Goal: Task Accomplishment & Management: Manage account settings

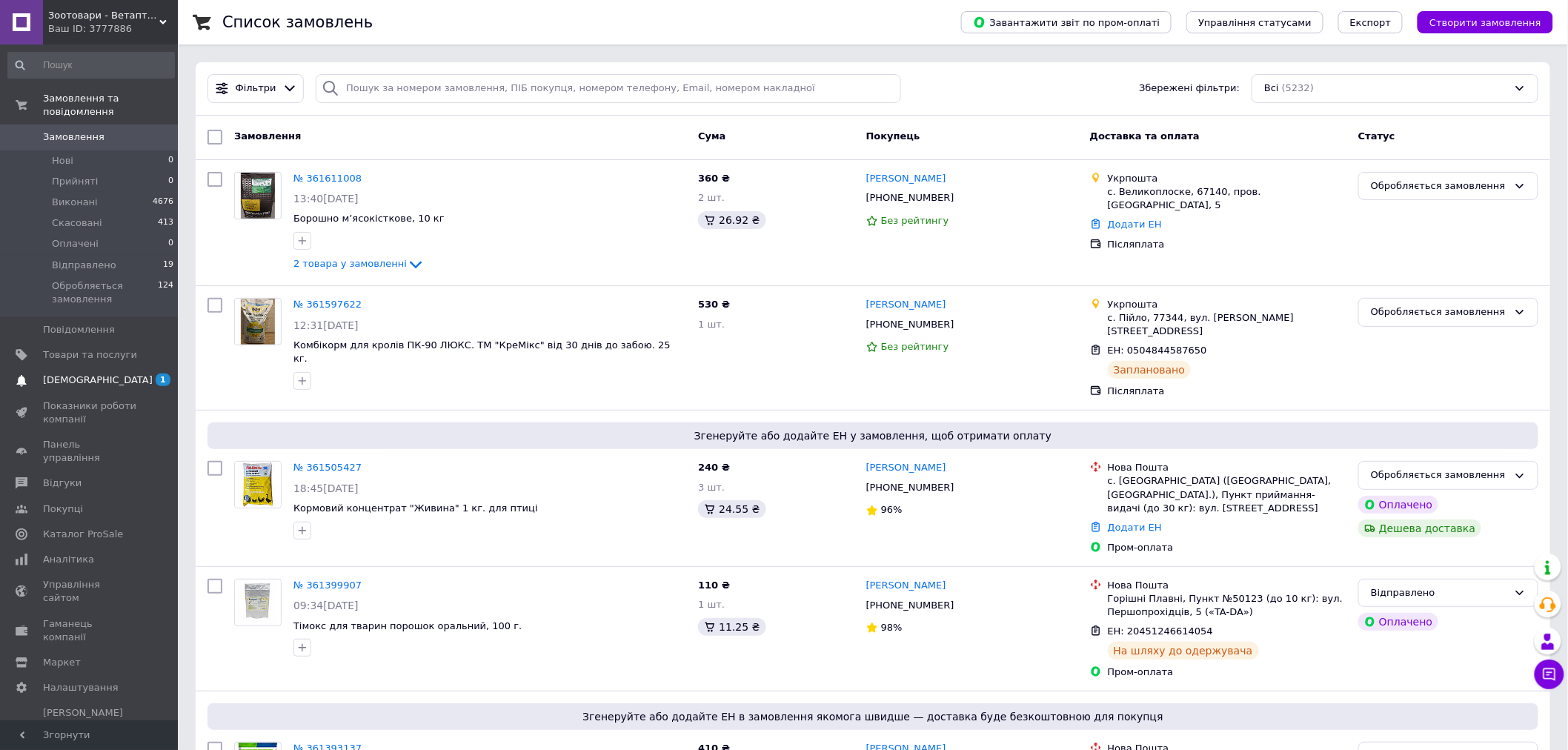
click at [86, 373] on span "[DEMOGRAPHIC_DATA]" at bounding box center [97, 380] width 110 height 13
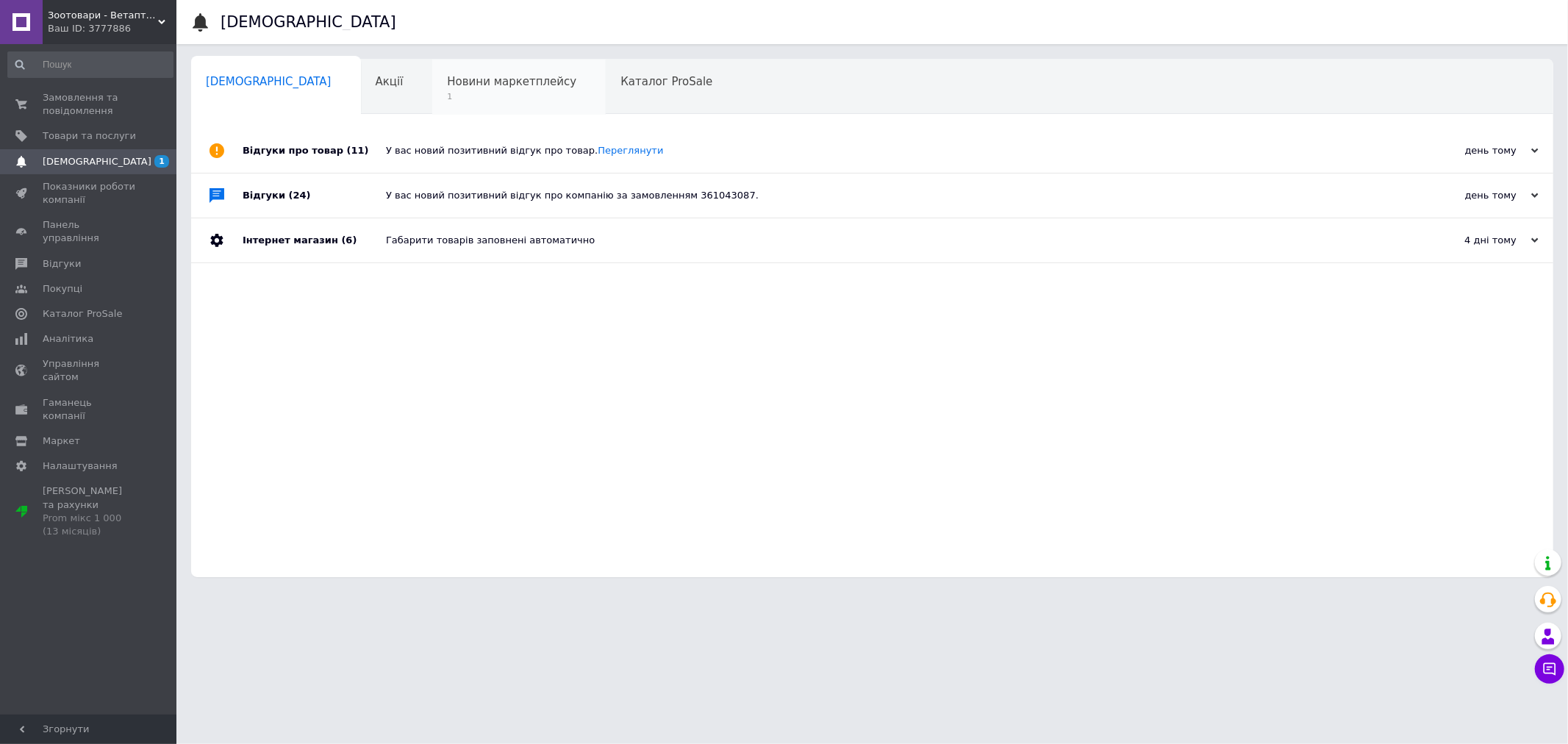
click at [485, 85] on span "Новини маркетплейсу" at bounding box center [511, 81] width 130 height 13
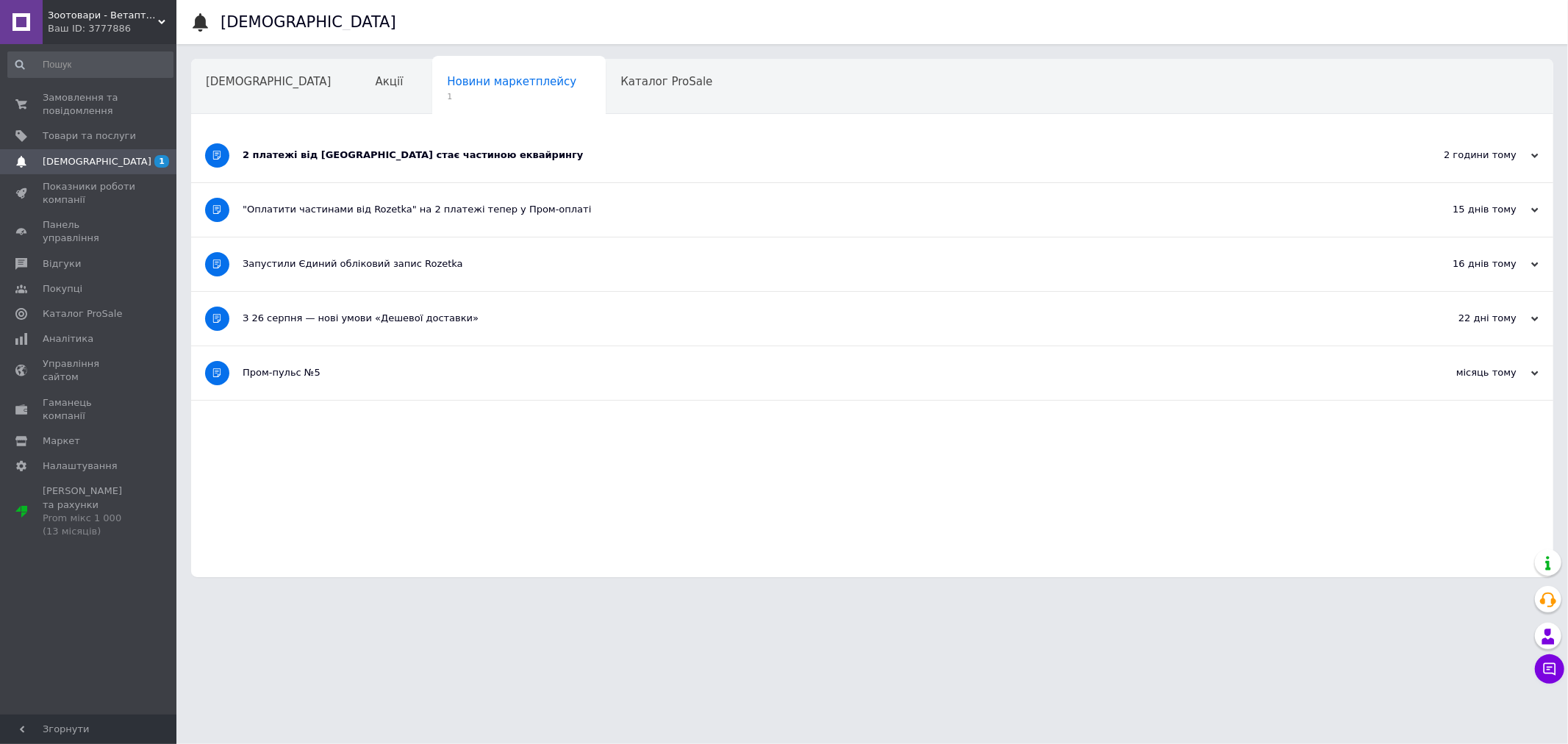
click at [375, 152] on div "2 платежі від Rozetka стає частиною еквайрингу" at bounding box center [817, 155] width 1149 height 13
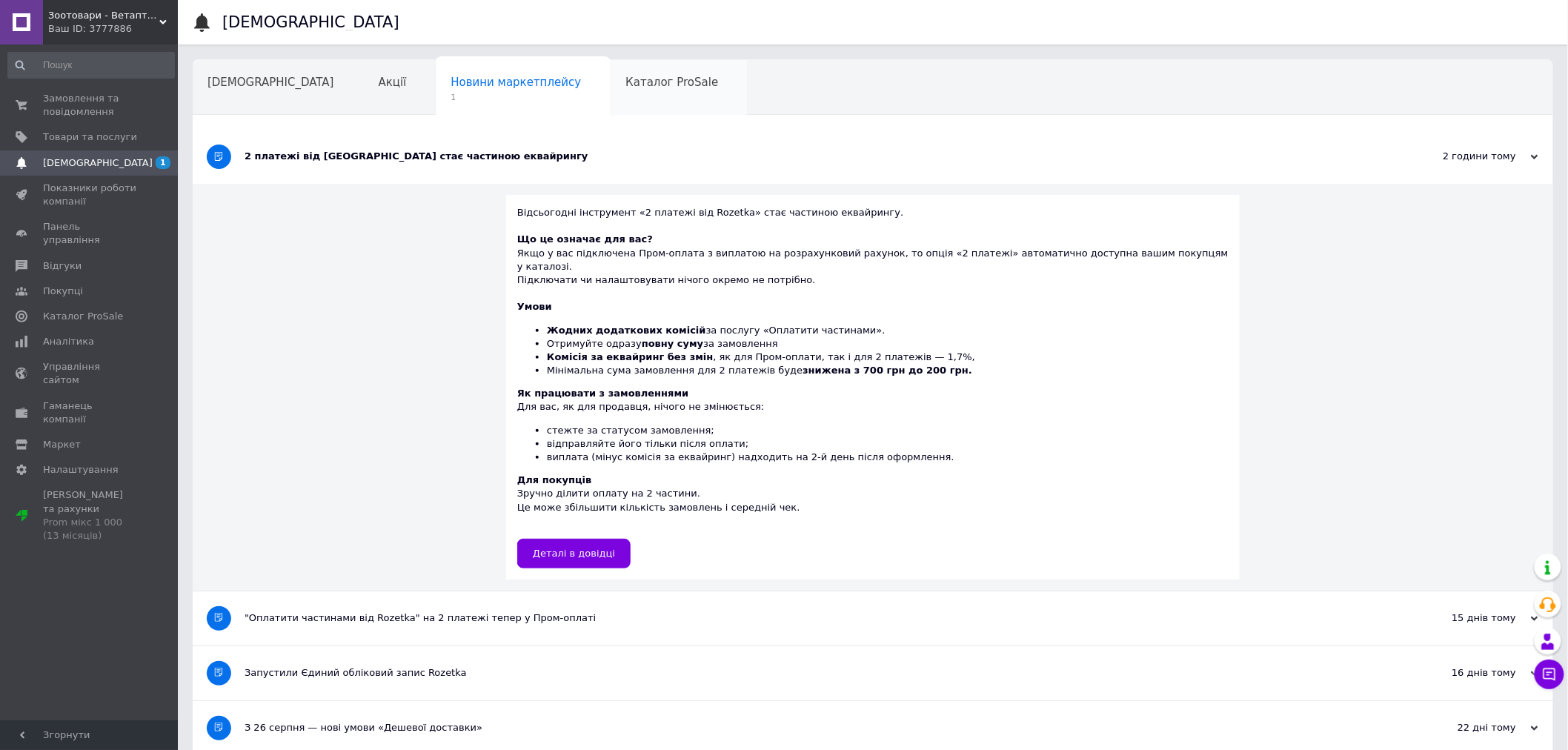
click at [611, 102] on div "Каталог ProSale" at bounding box center [679, 88] width 137 height 56
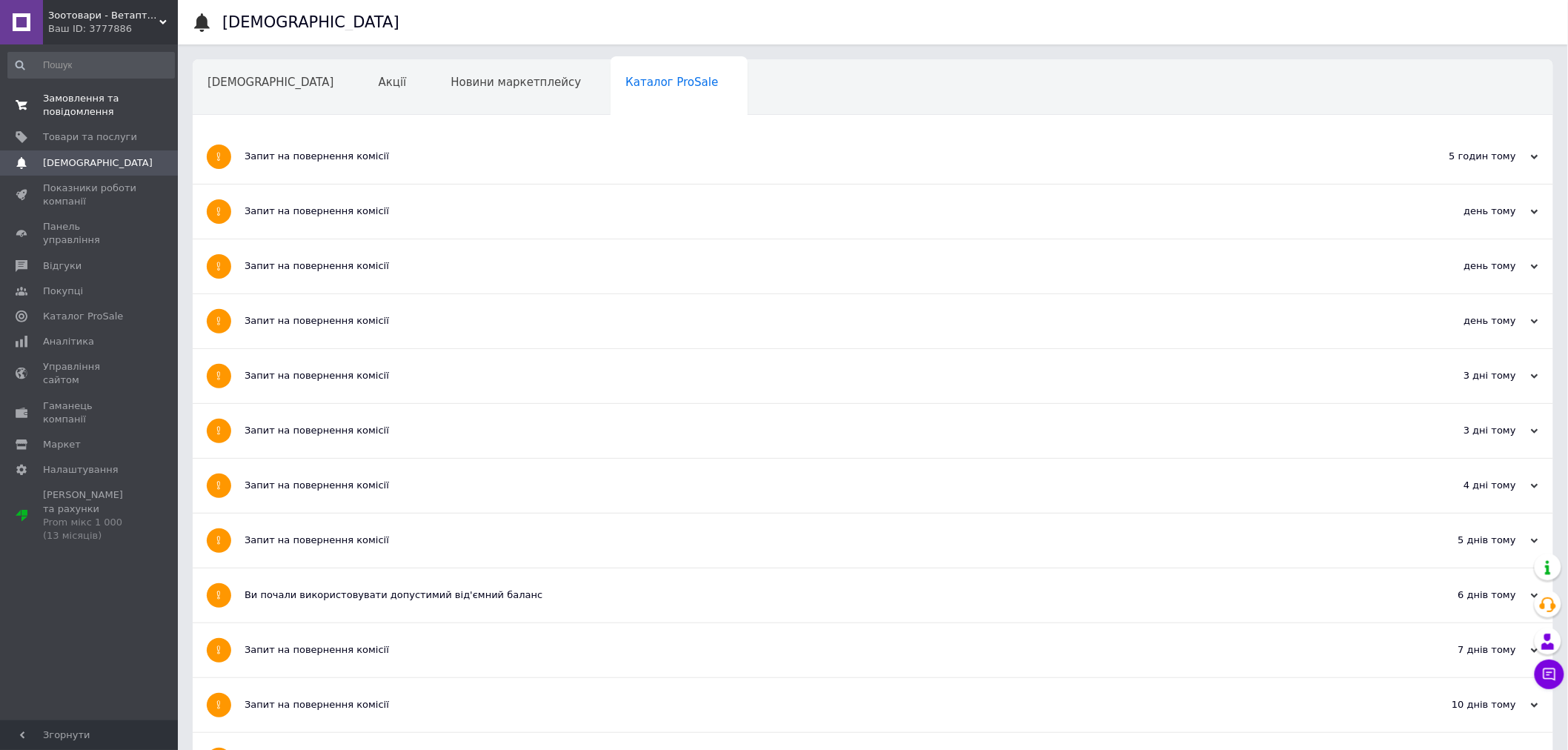
click at [83, 116] on span "Замовлення та повідомлення" at bounding box center [90, 105] width 94 height 26
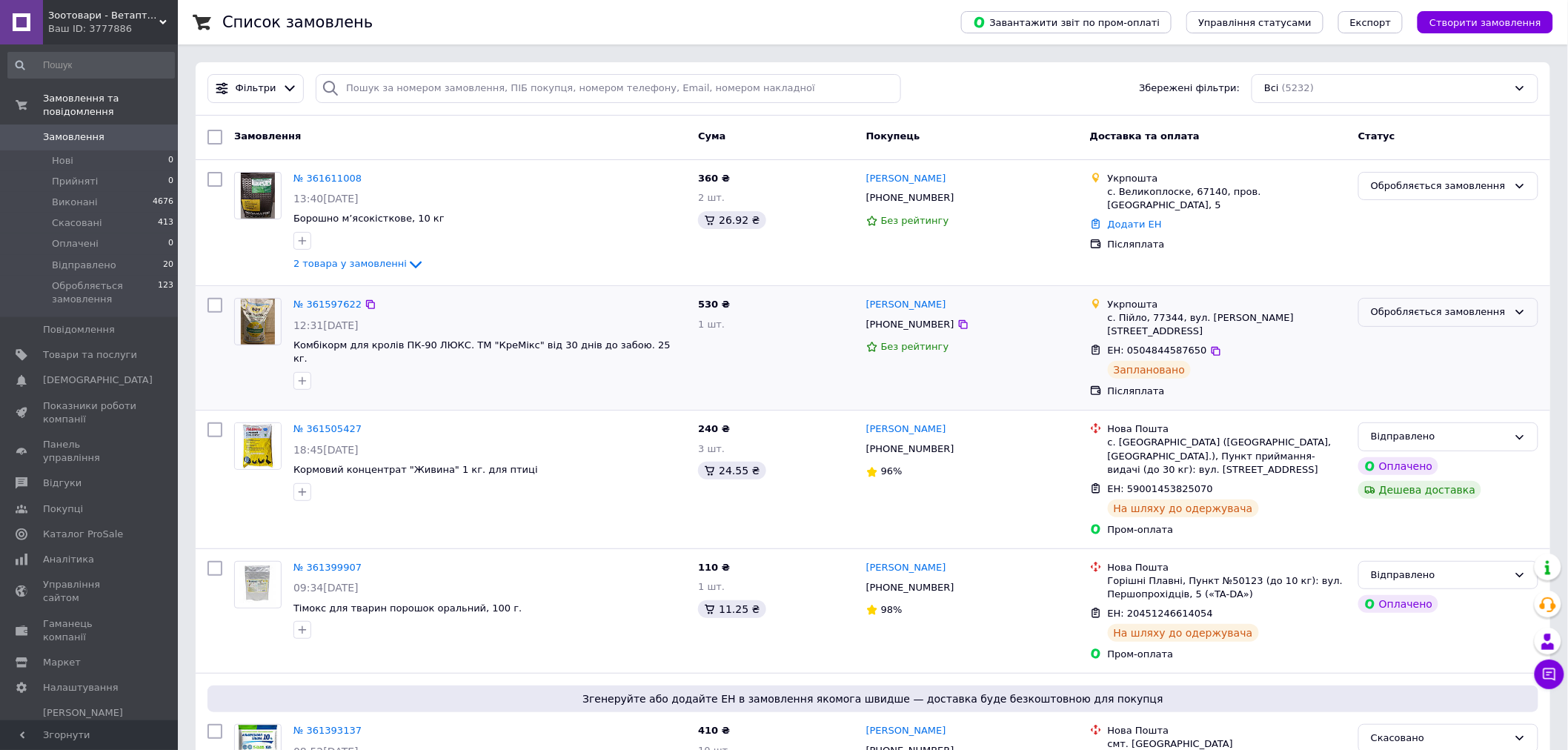
click at [1423, 306] on div "Обробляється замовлення" at bounding box center [1439, 312] width 137 height 16
click at [1411, 430] on li "Відправлено" at bounding box center [1448, 439] width 178 height 27
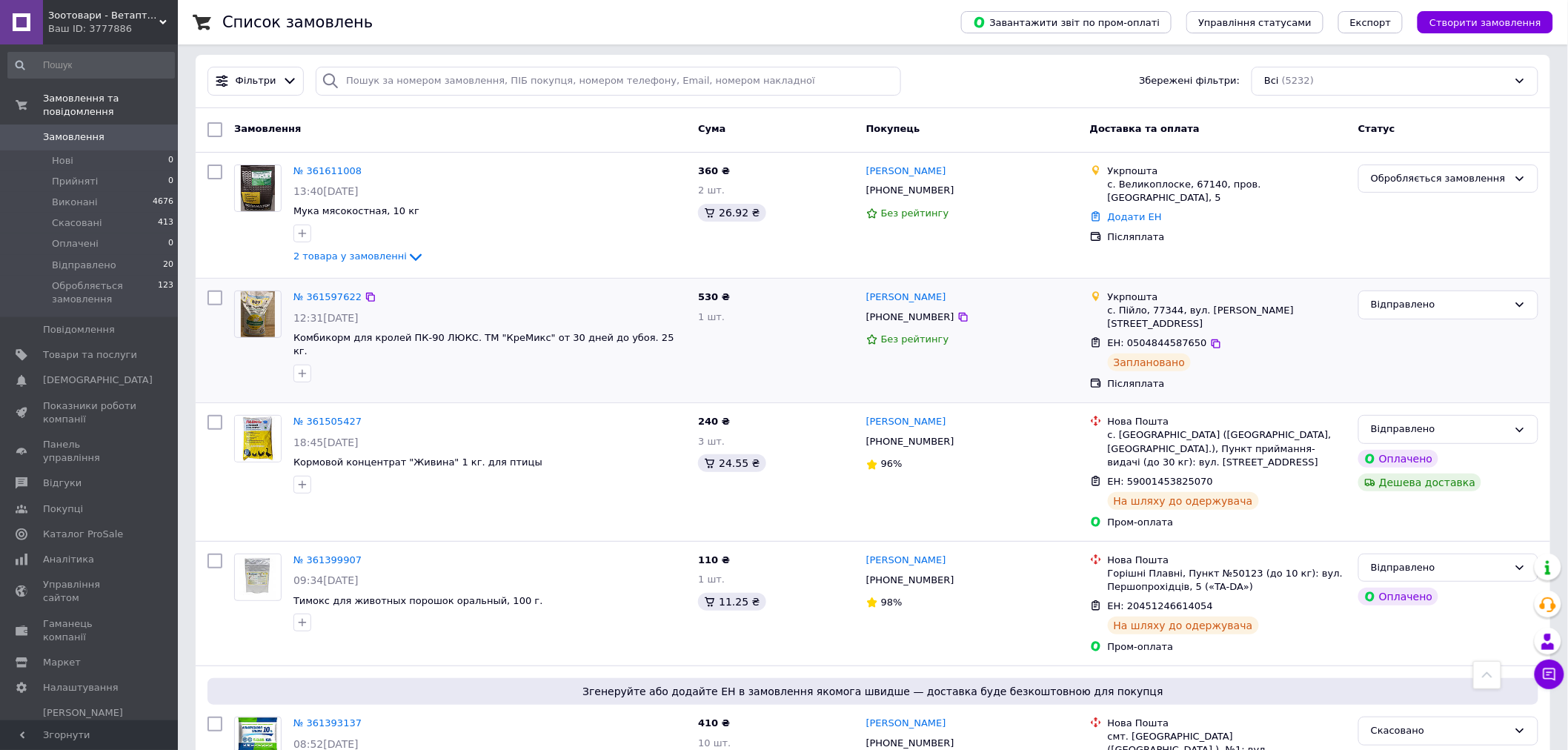
scroll to position [0, 0]
